Goal: Navigation & Orientation: Understand site structure

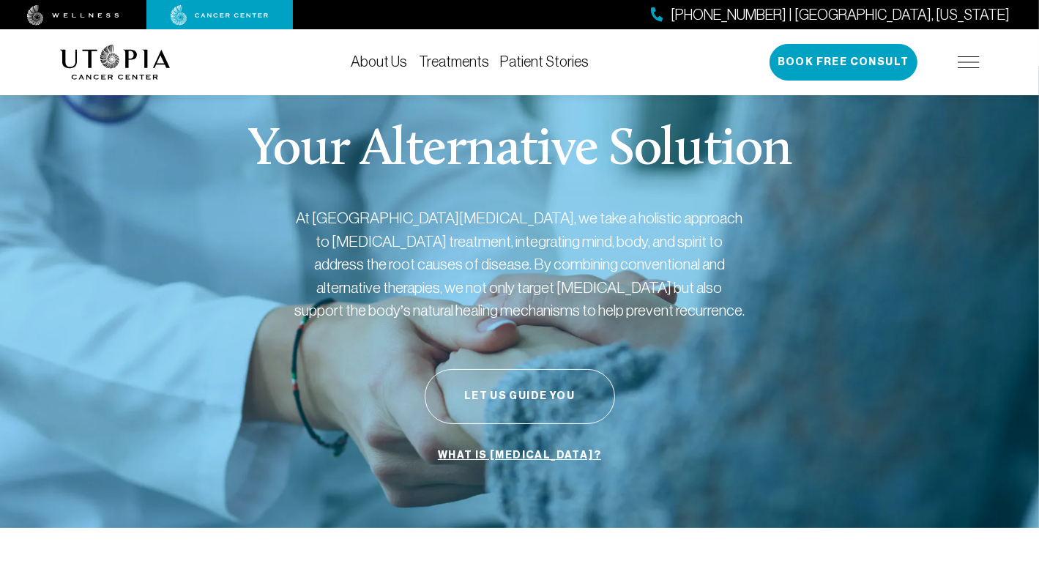
click at [976, 68] on div "[PHONE_NUMBER] | [GEOGRAPHIC_DATA], [US_STATE] Book Free Consult" at bounding box center [874, 62] width 210 height 37
click at [969, 60] on img at bounding box center [969, 62] width 22 height 12
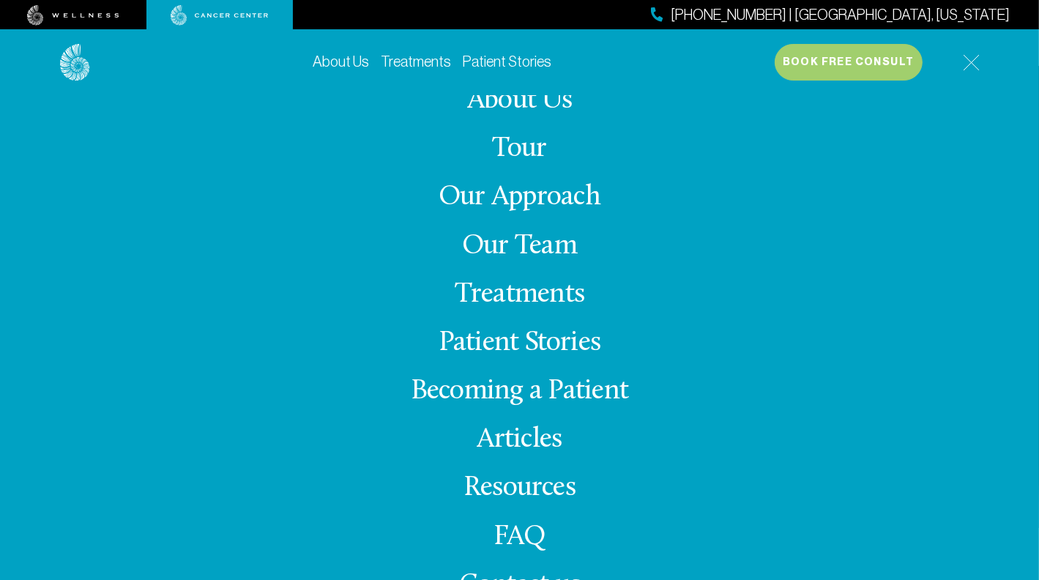
click at [522, 241] on link "Our Team" at bounding box center [519, 246] width 115 height 29
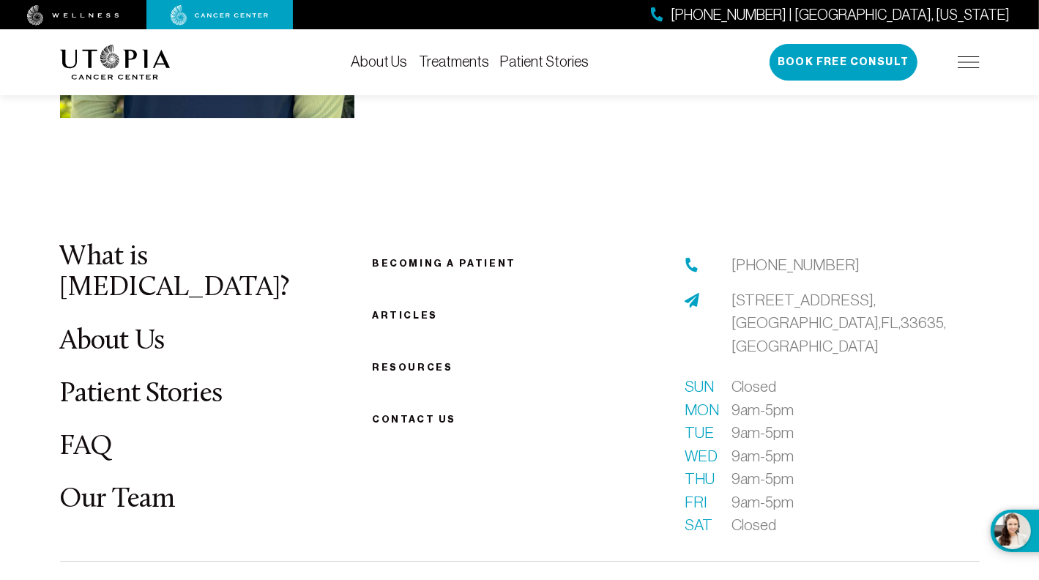
scroll to position [4661, 0]
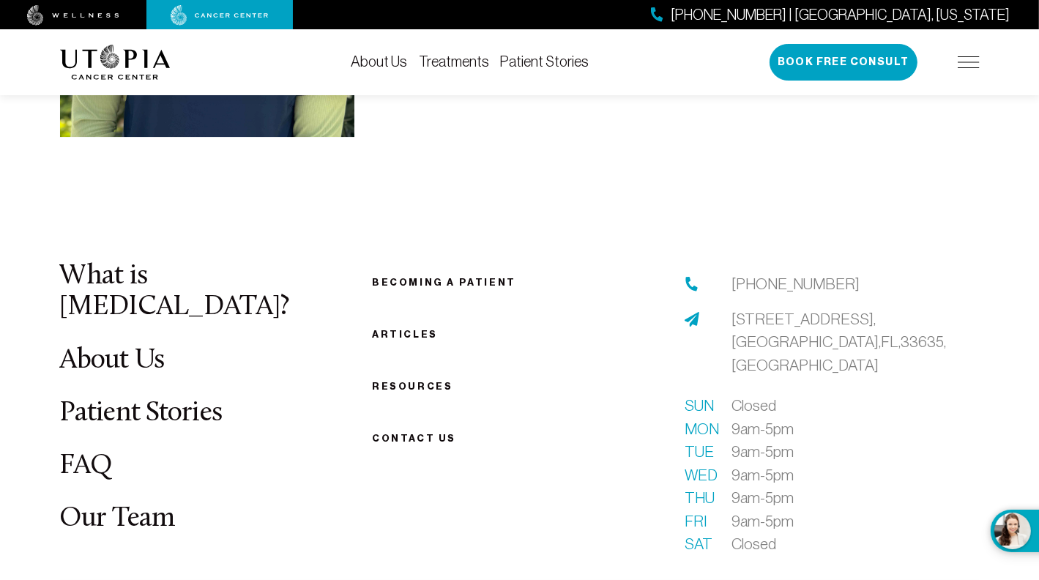
click at [110, 346] on link "About Us" at bounding box center [112, 360] width 105 height 29
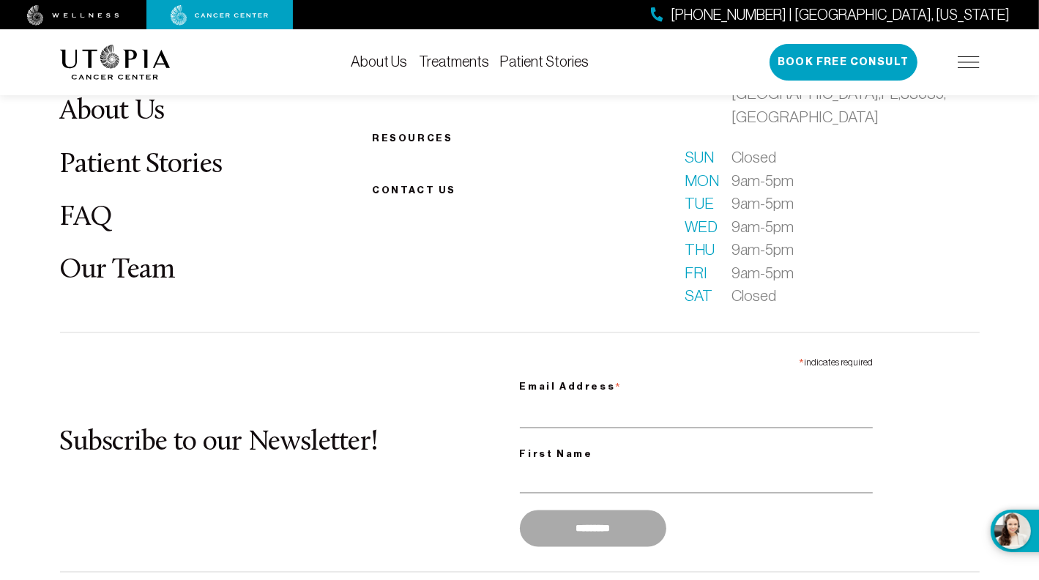
scroll to position [7769, 0]
